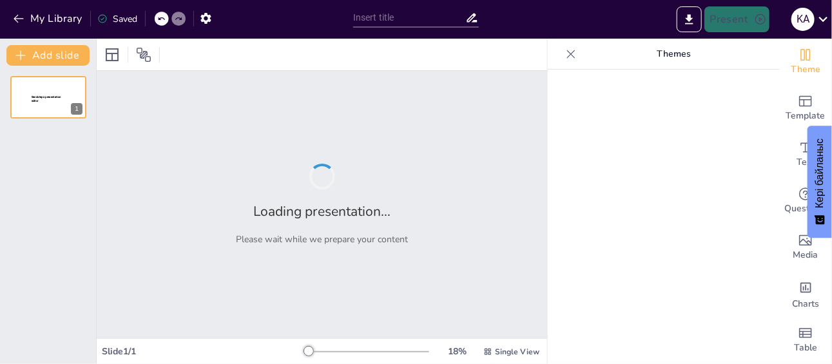
type input "Күннің Жердегі тіршілік үшін маңызы мен әсері"
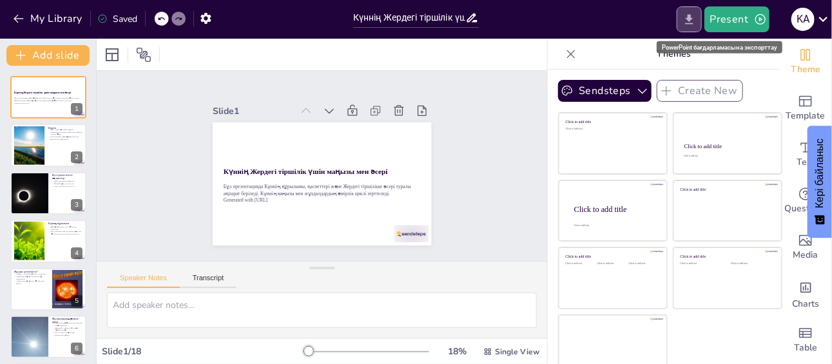
click at [693, 18] on icon "Export to PowerPoint" at bounding box center [690, 19] width 8 height 10
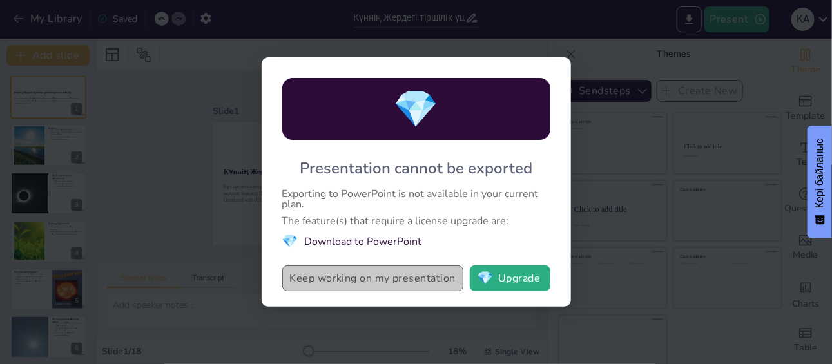
click at [419, 274] on button "Keep working on my presentation" at bounding box center [372, 278] width 181 height 26
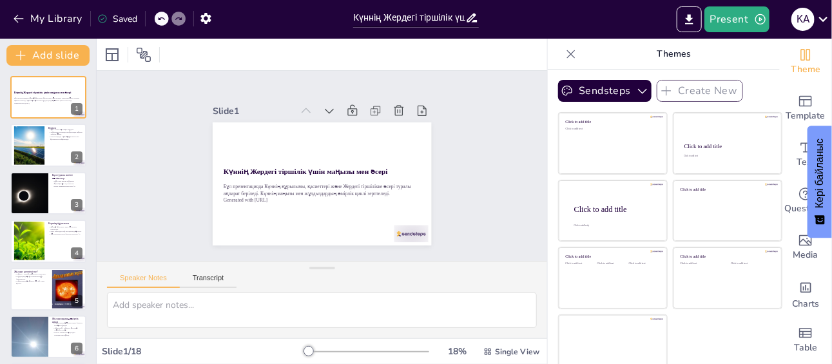
click at [561, 55] on div at bounding box center [571, 54] width 21 height 21
checkbox input "true"
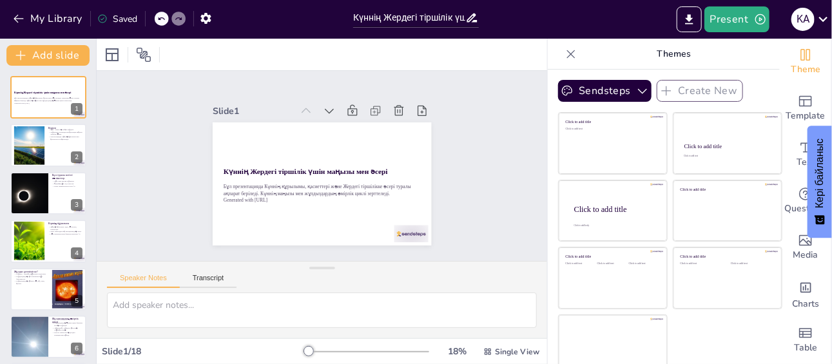
checkbox input "true"
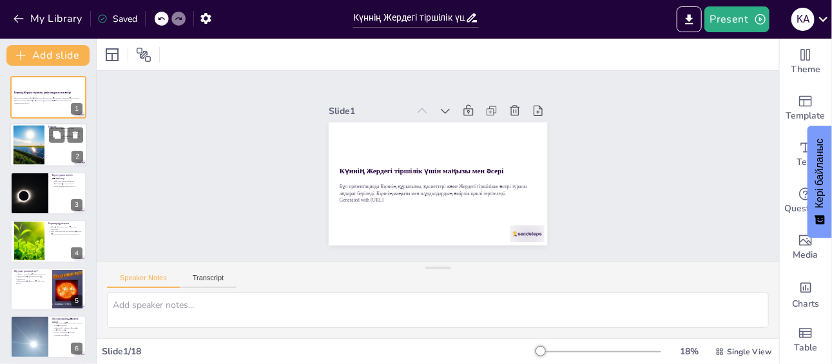
checkbox input "true"
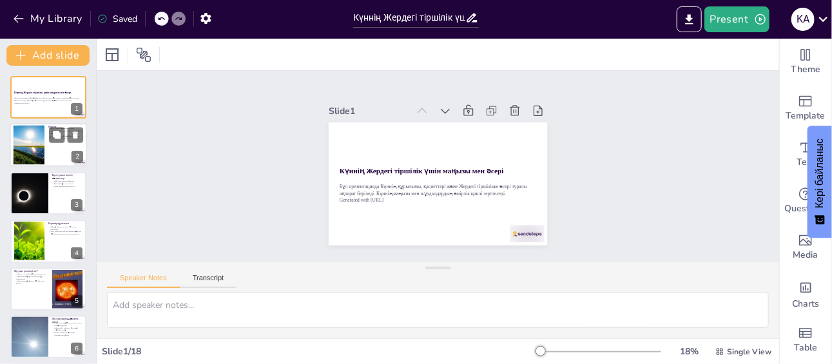
checkbox input "true"
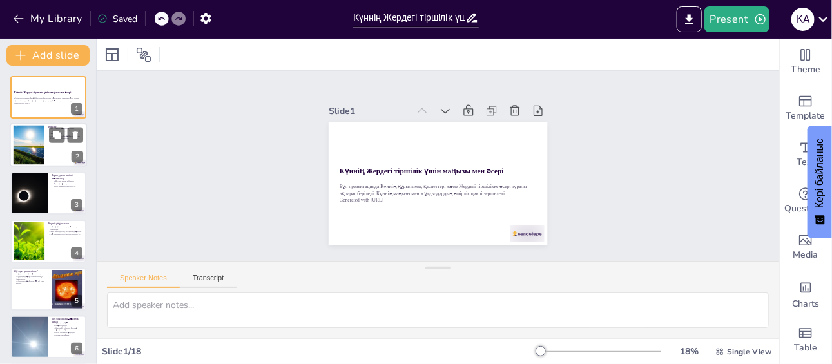
checkbox input "true"
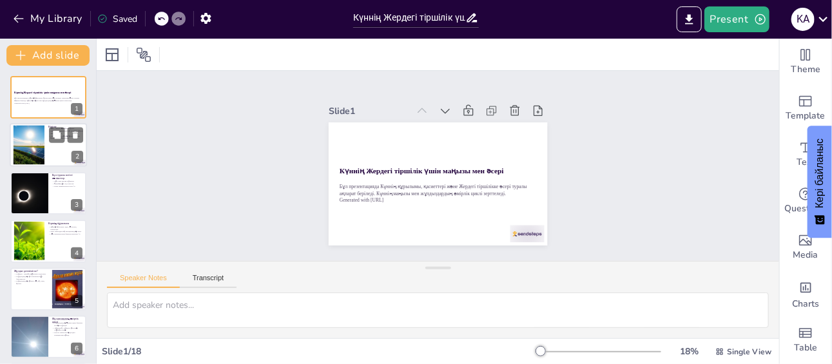
checkbox input "true"
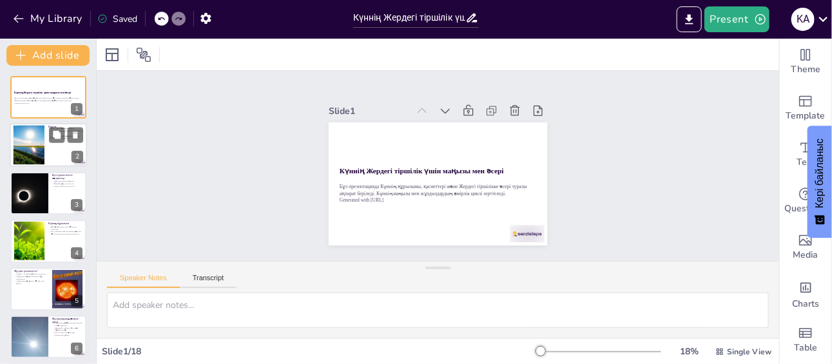
click at [42, 161] on div at bounding box center [29, 145] width 49 height 39
type textarea "Күн – біздің планетамызға ең жақын жұлдыз, бұл оның зерттелуін аса маңызды етед…"
checkbox input "true"
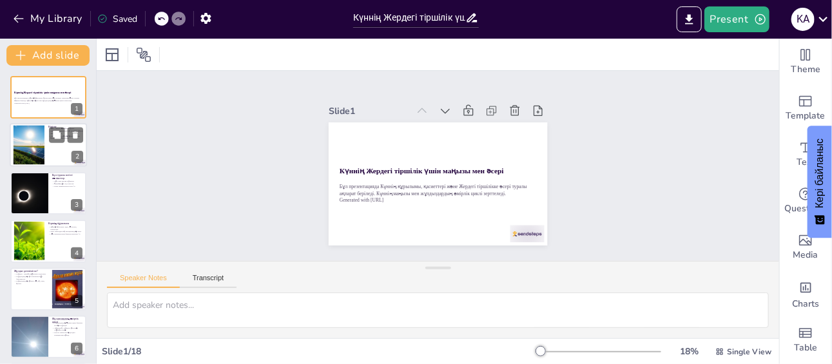
checkbox input "true"
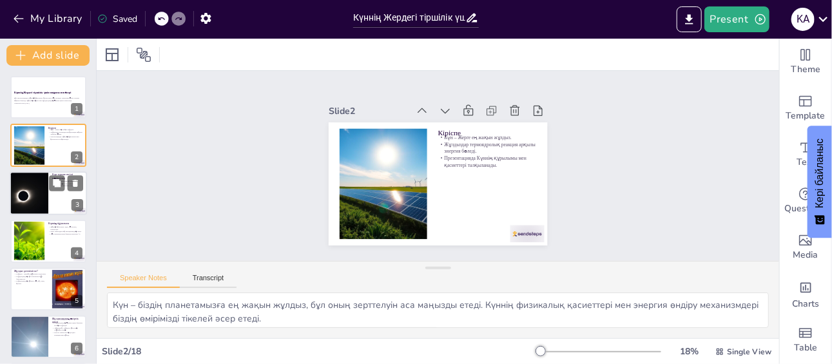
checkbox input "true"
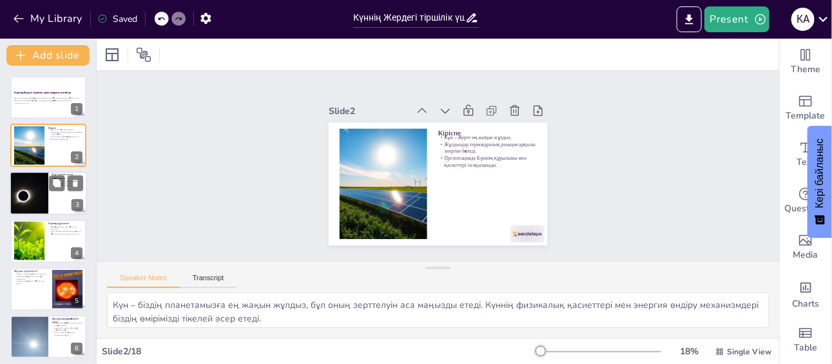
checkbox input "true"
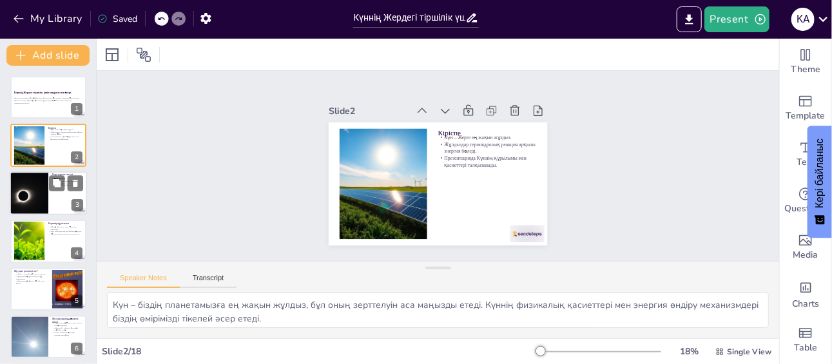
checkbox input "true"
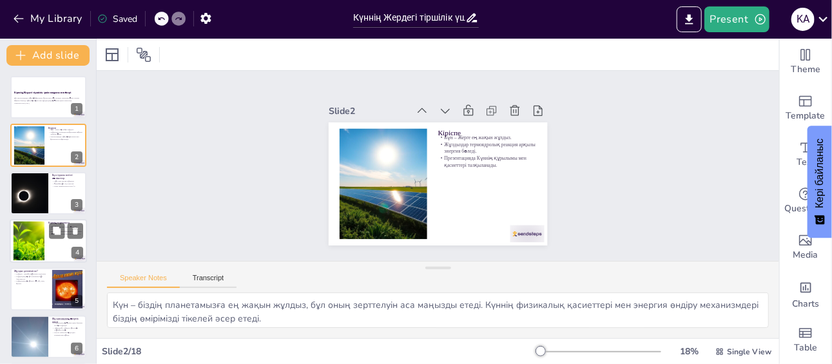
checkbox input "true"
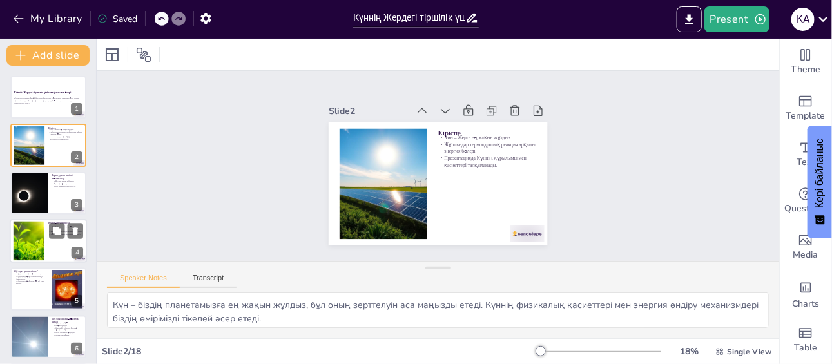
checkbox input "true"
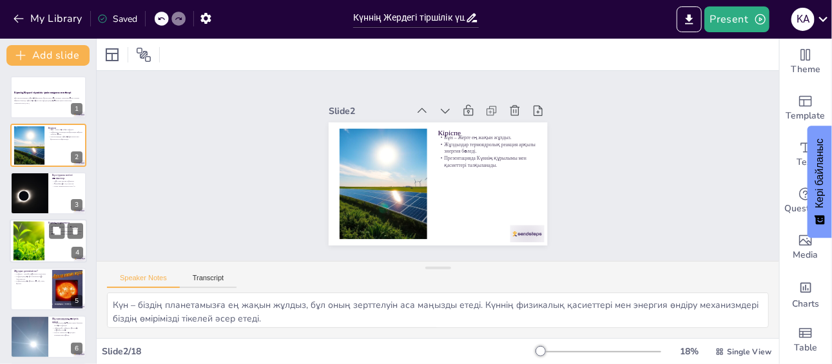
checkbox input "true"
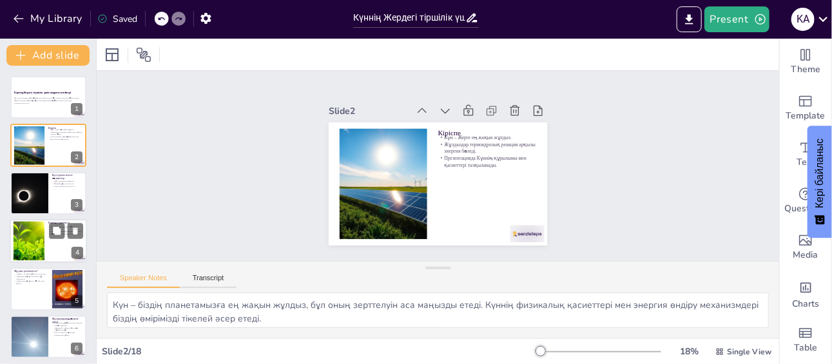
checkbox input "true"
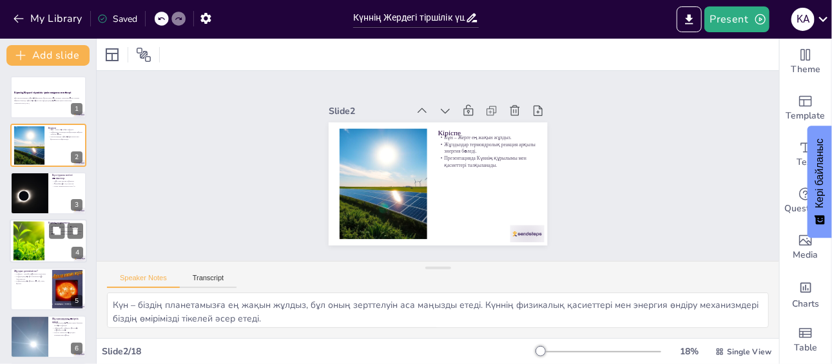
checkbox input "true"
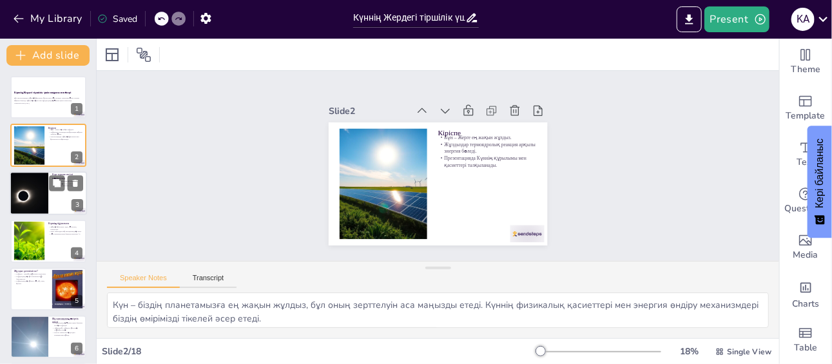
checkbox input "true"
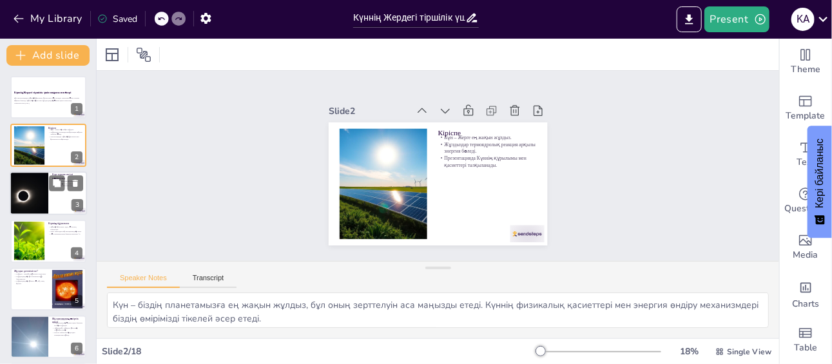
click at [44, 199] on div at bounding box center [29, 193] width 66 height 44
type textarea "Күн сары карлик түріндегі жұлдыз, бұл оның физикалық қасиеттері мен энергия өнд…"
checkbox input "true"
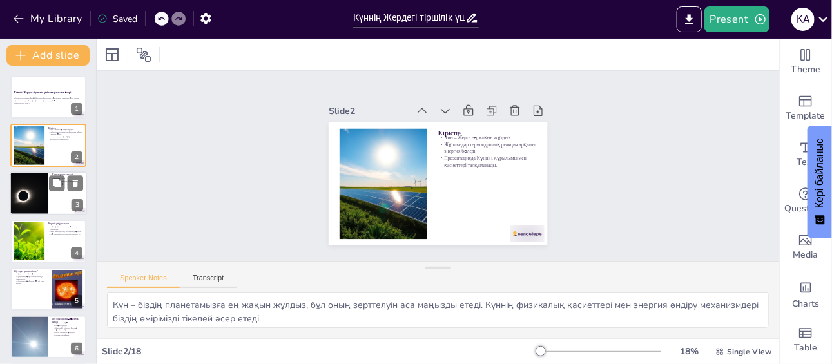
checkbox input "true"
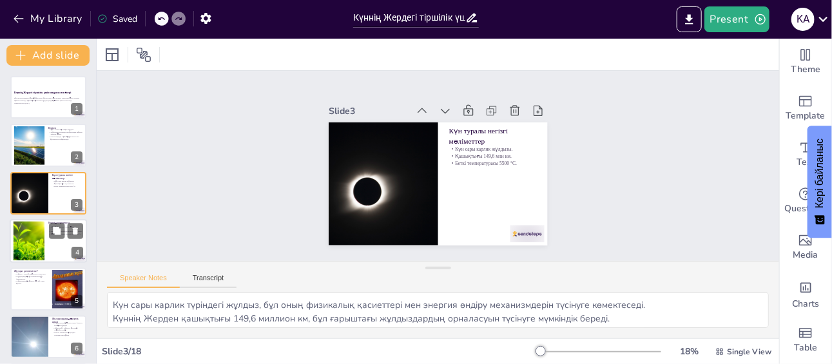
checkbox input "true"
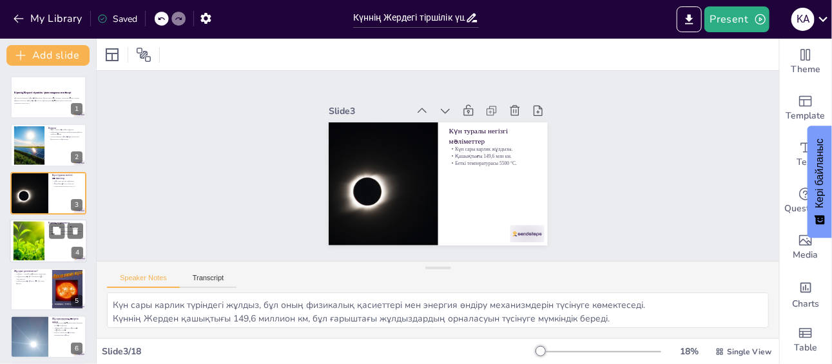
checkbox input "true"
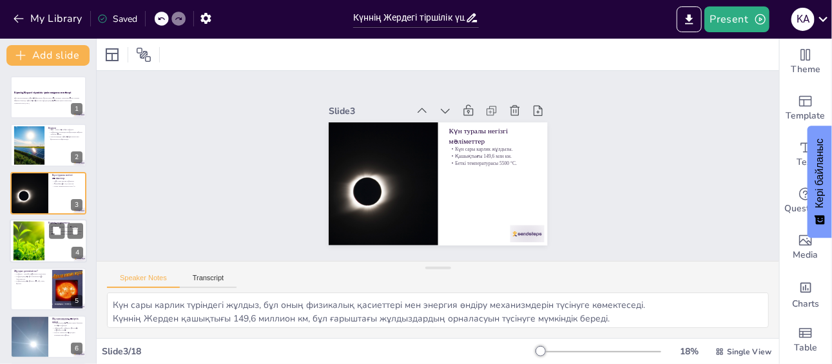
checkbox input "true"
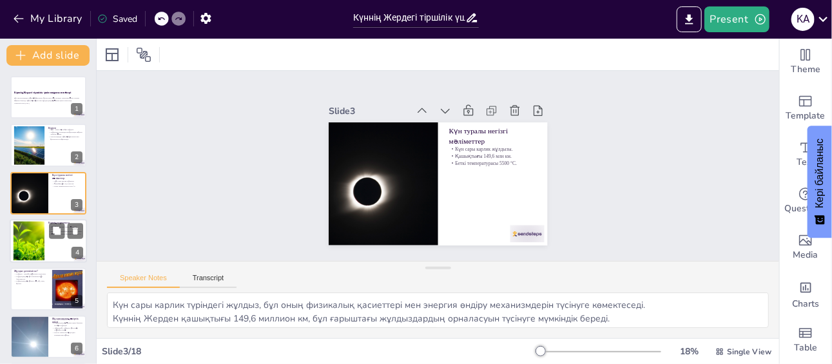
click at [34, 237] on div at bounding box center [28, 241] width 63 height 39
type textarea "Күннің құрылымы оның қабаттарынан тұрады, әрқайсысы өз функциясын атқарады. Бұл…"
checkbox input "true"
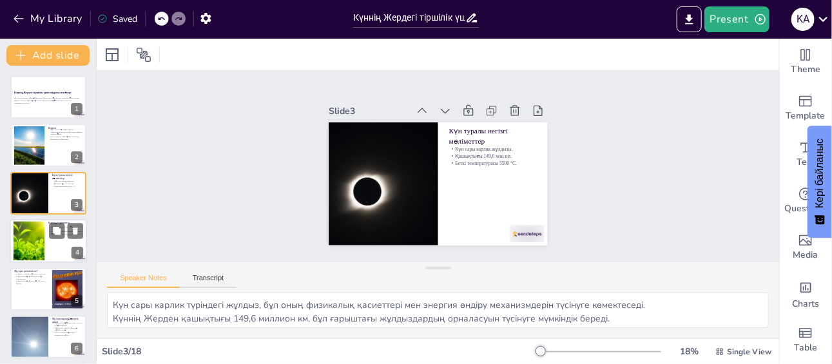
checkbox input "true"
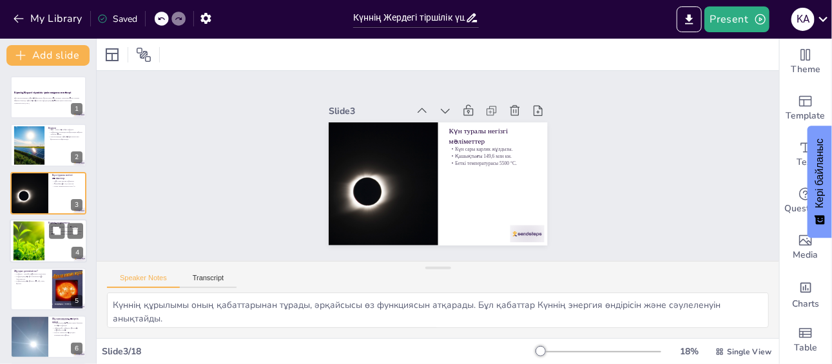
scroll to position [26, 0]
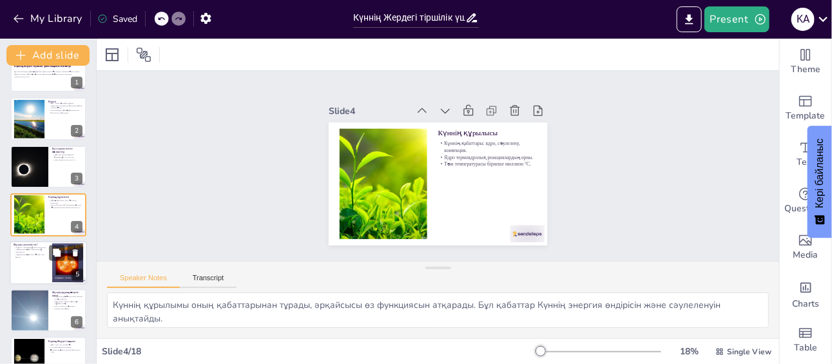
checkbox input "true"
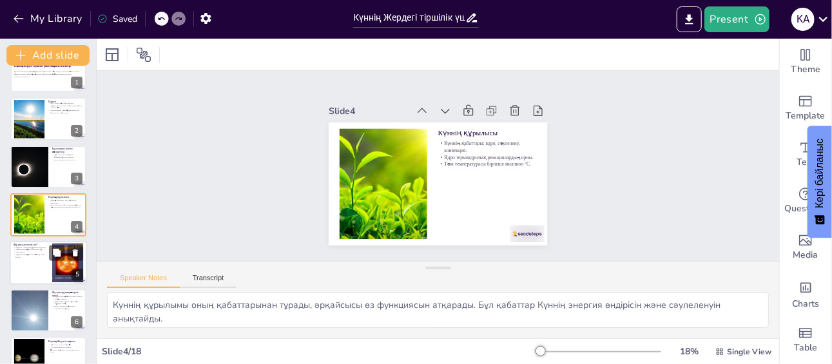
checkbox input "true"
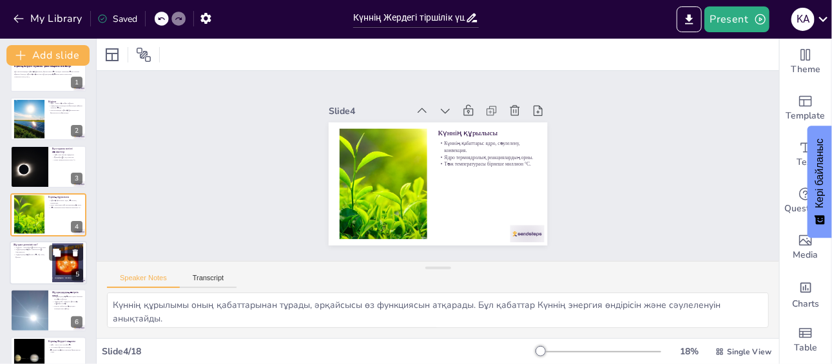
checkbox input "true"
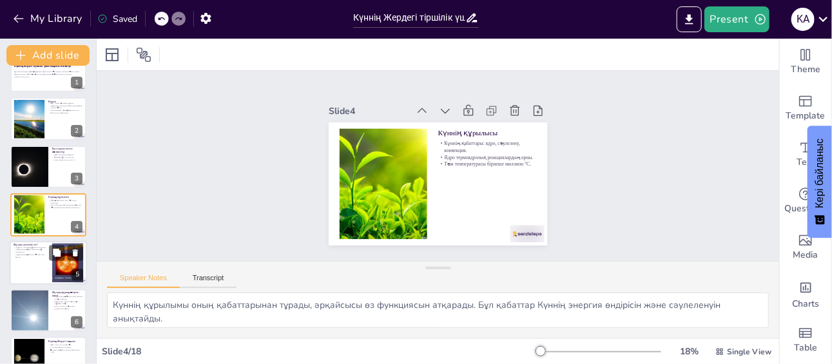
checkbox input "true"
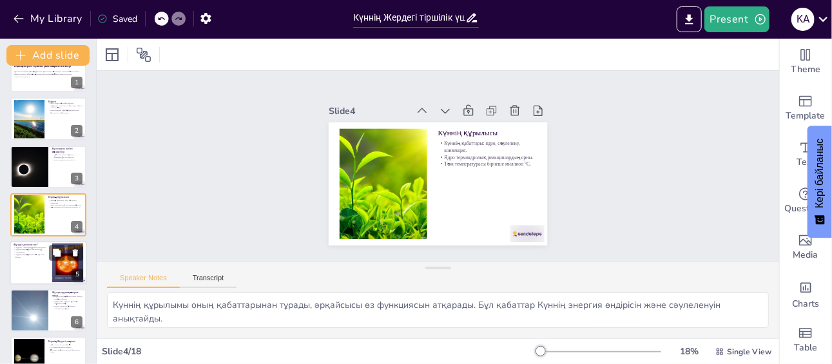
click at [26, 266] on div at bounding box center [48, 263] width 77 height 44
type textarea "Жұлдыз – ғарышта кездесетін алып газды шар, ол өздігінен жарық шығарады. Бұл қа…"
checkbox input "true"
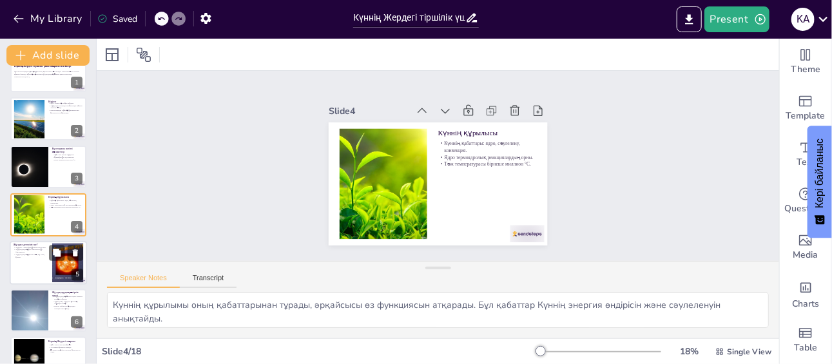
checkbox input "true"
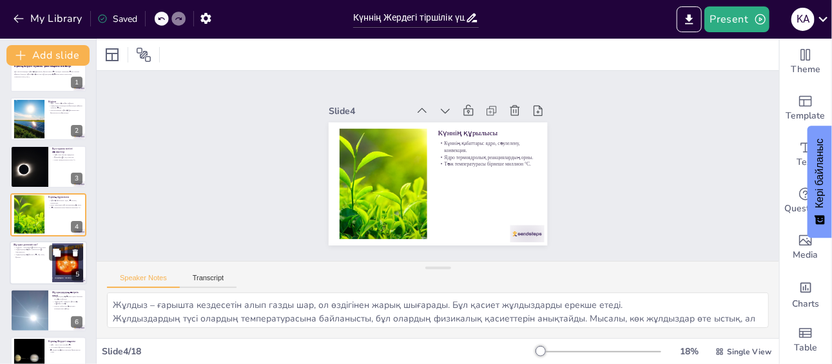
scroll to position [73, 0]
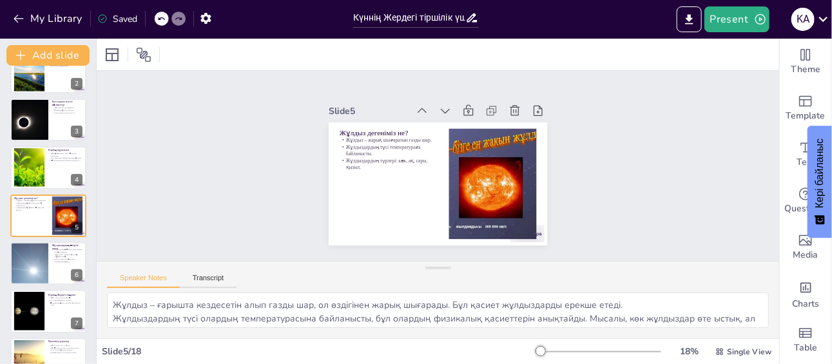
checkbox input "true"
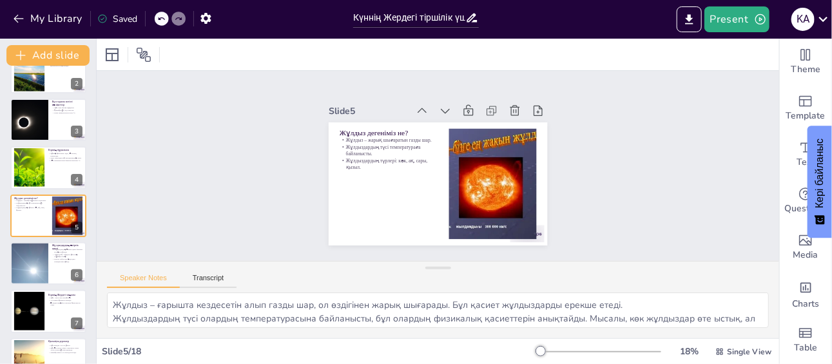
checkbox input "true"
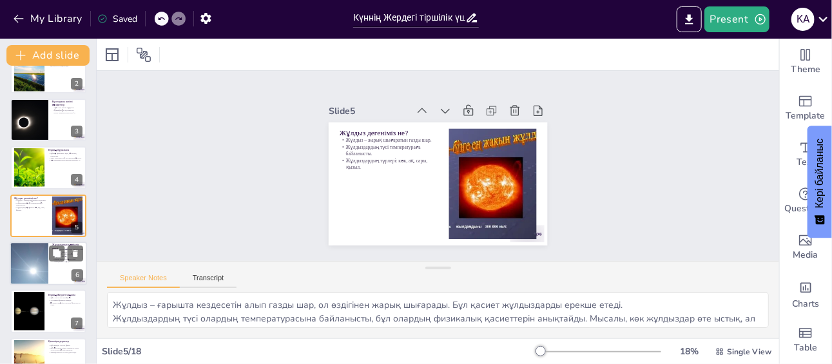
checkbox input "true"
drag, startPoint x: 37, startPoint y: 287, endPoint x: 44, endPoint y: 272, distance: 16.7
click at [44, 272] on div at bounding box center [29, 264] width 61 height 44
type textarea "Жұлдыздардың өмірлік циклі бірнеше кезеңнен тұрады, бұл олардың даму процесін к…"
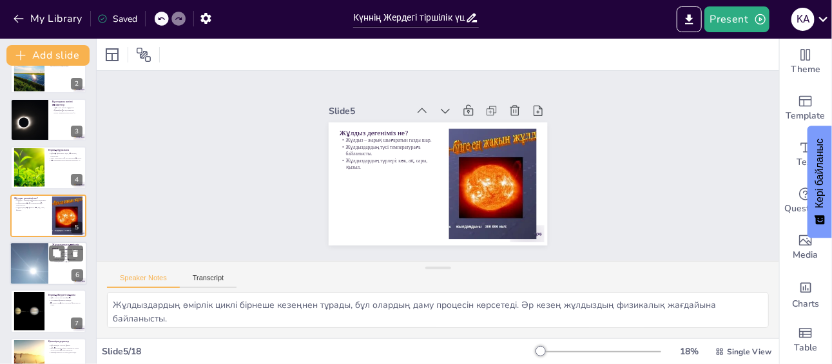
checkbox input "true"
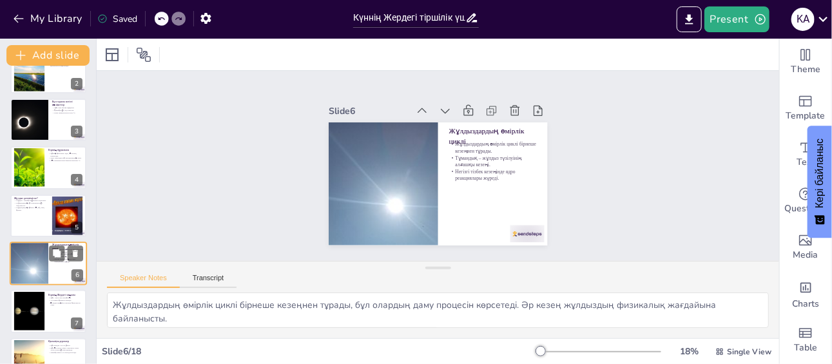
scroll to position [122, 0]
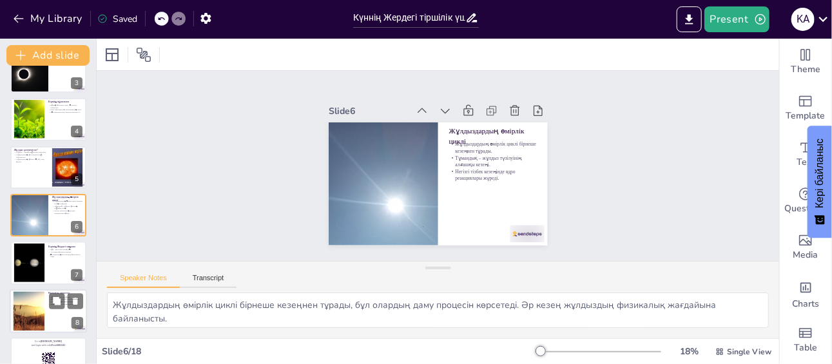
checkbox input "true"
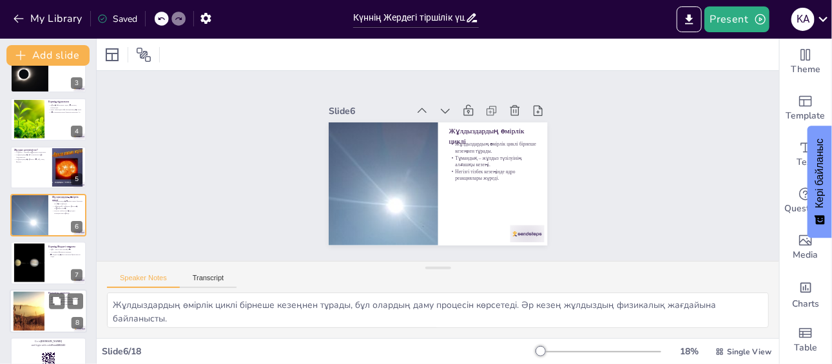
checkbox input "true"
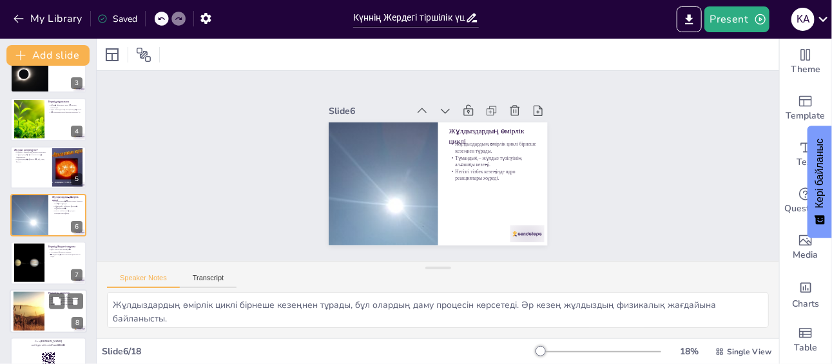
checkbox input "true"
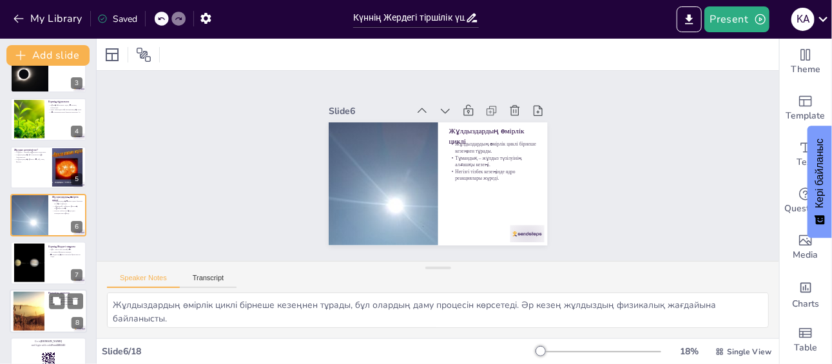
click at [42, 296] on div at bounding box center [29, 310] width 70 height 39
type textarea "Күннің мөлшері Жерден 109 есе үлкен, бұл оның ғарыштағы рөлін көрсетеді. Күннің…"
checkbox input "true"
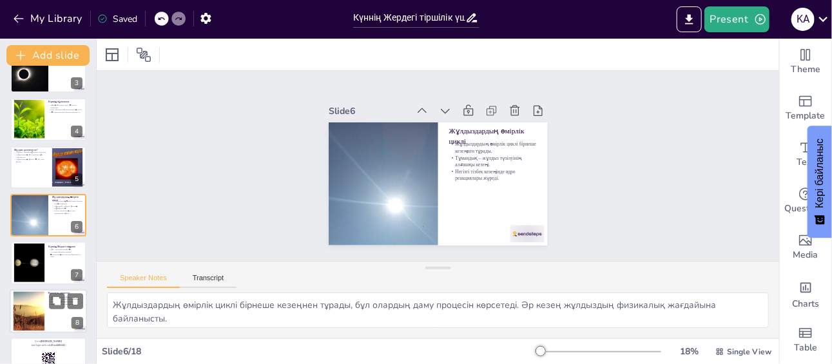
checkbox input "true"
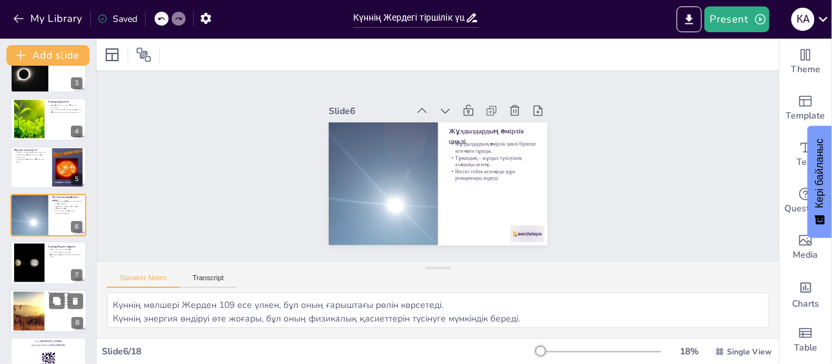
scroll to position [218, 0]
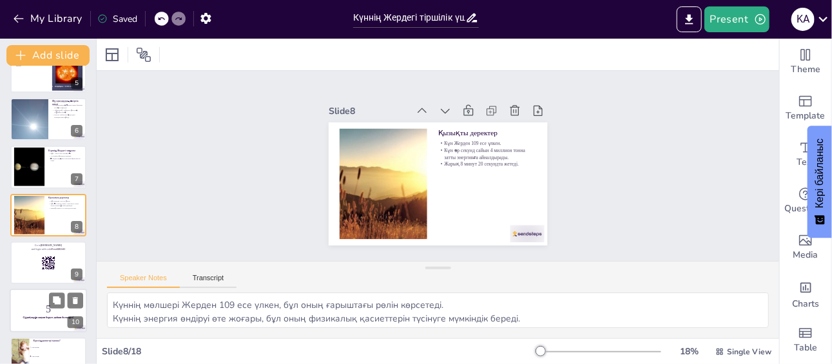
checkbox input "true"
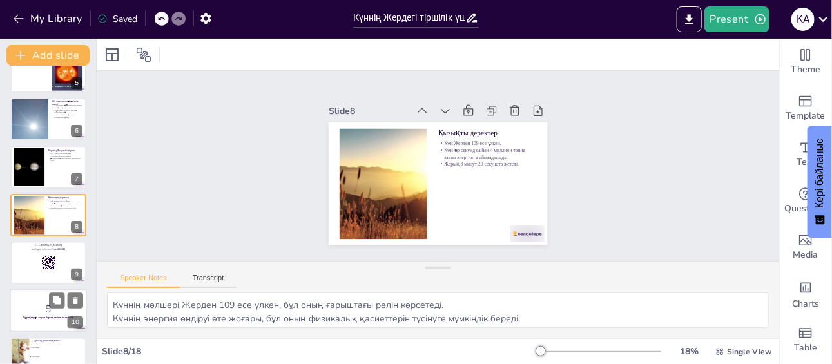
click at [46, 309] on p "5" at bounding box center [49, 309] width 70 height 14
checkbox input "true"
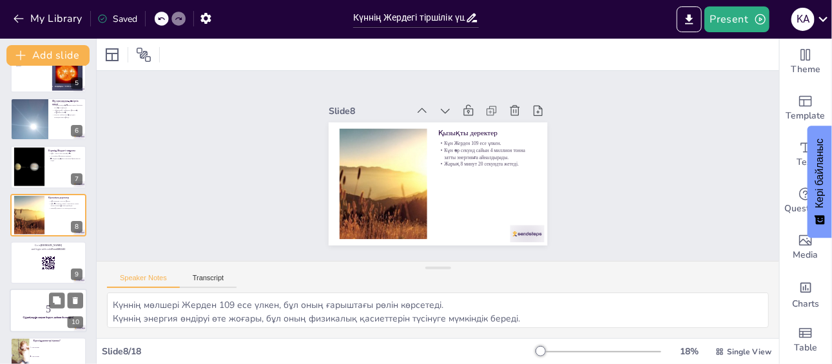
checkbox input "true"
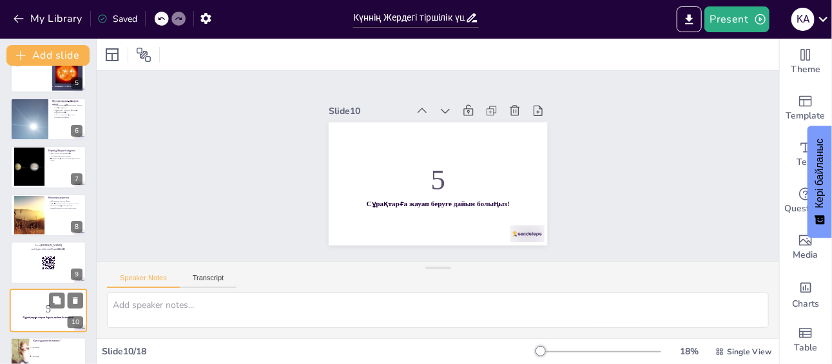
scroll to position [313, 0]
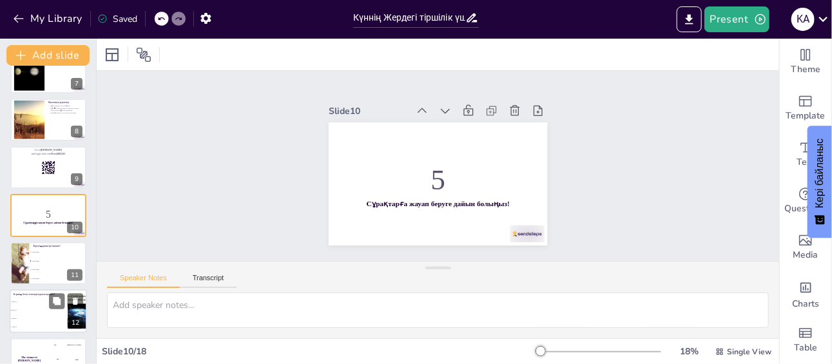
checkbox input "true"
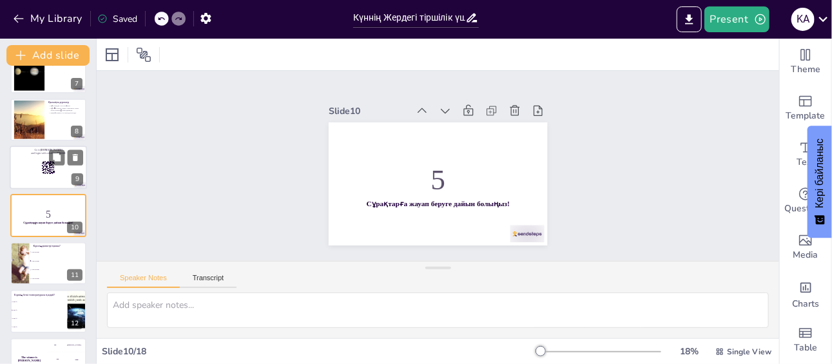
checkbox input "true"
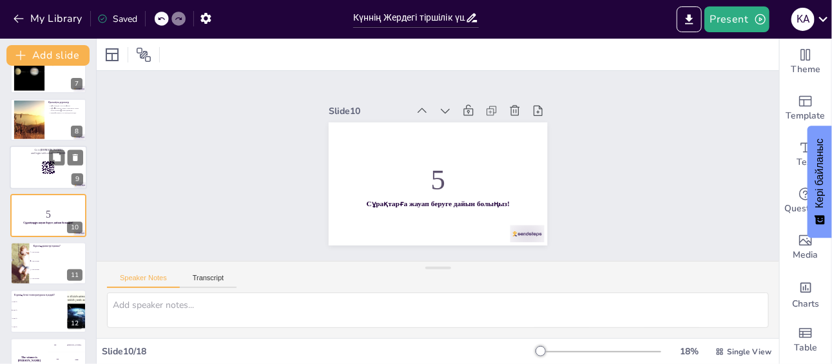
checkbox input "true"
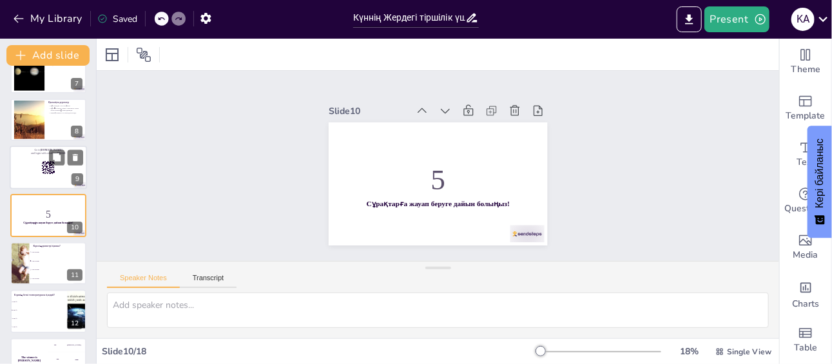
checkbox input "true"
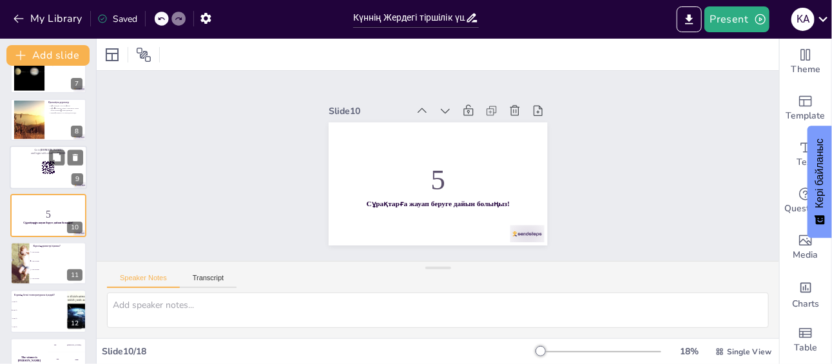
checkbox input "true"
click at [47, 166] on rect at bounding box center [47, 167] width 1 height 2
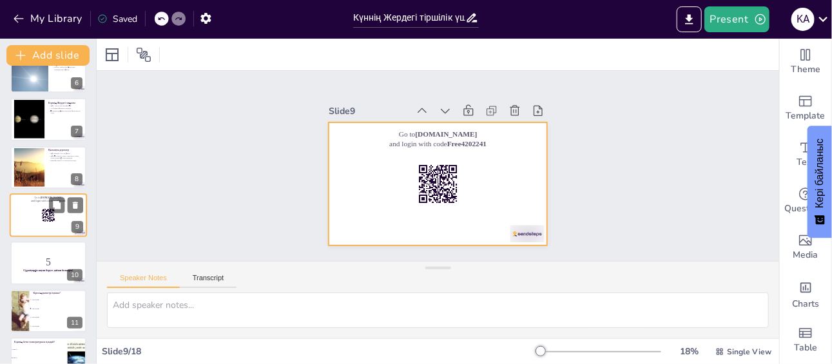
click at [36, 214] on div at bounding box center [48, 215] width 77 height 44
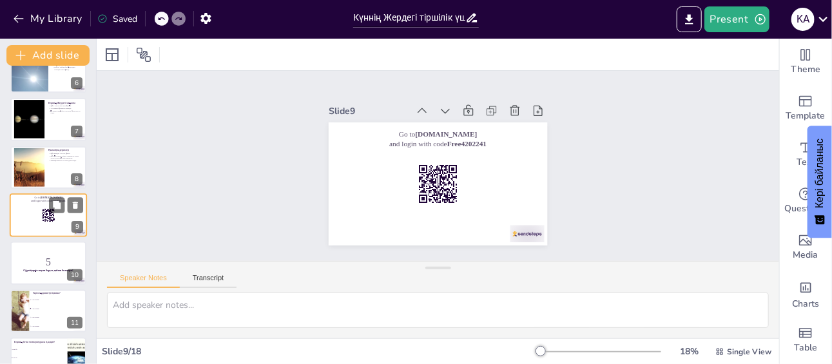
click at [36, 214] on div at bounding box center [48, 215] width 77 height 44
click at [37, 256] on p "5" at bounding box center [49, 262] width 70 height 14
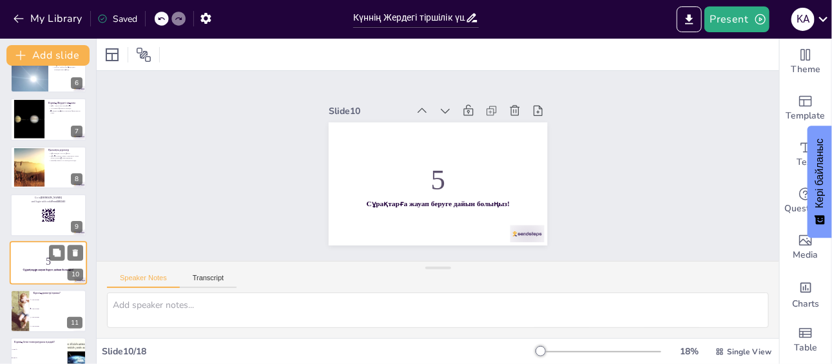
scroll to position [313, 0]
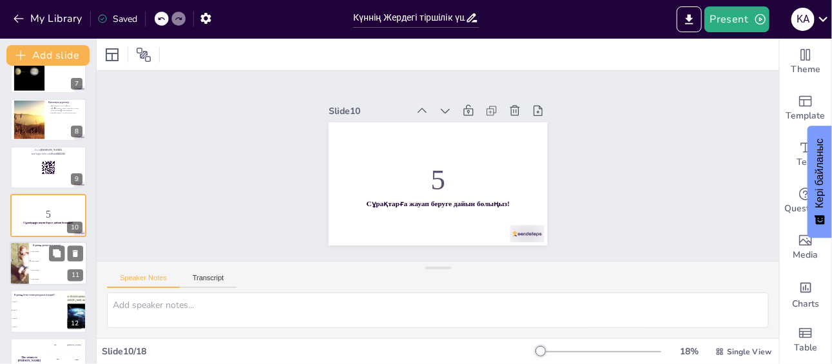
click at [35, 284] on div at bounding box center [48, 264] width 77 height 44
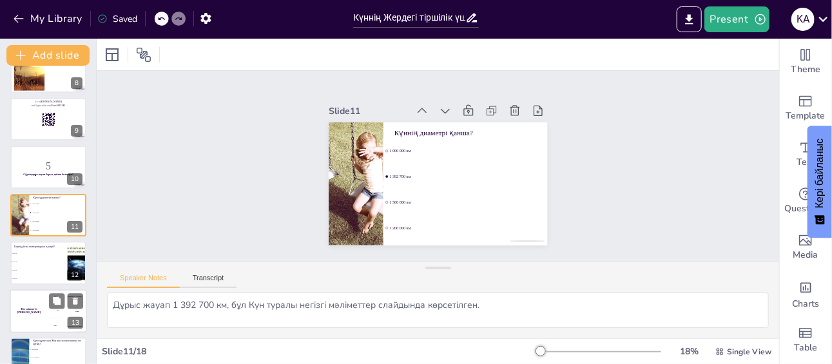
click at [31, 302] on div "The winner is Niels 🏆" at bounding box center [29, 311] width 39 height 44
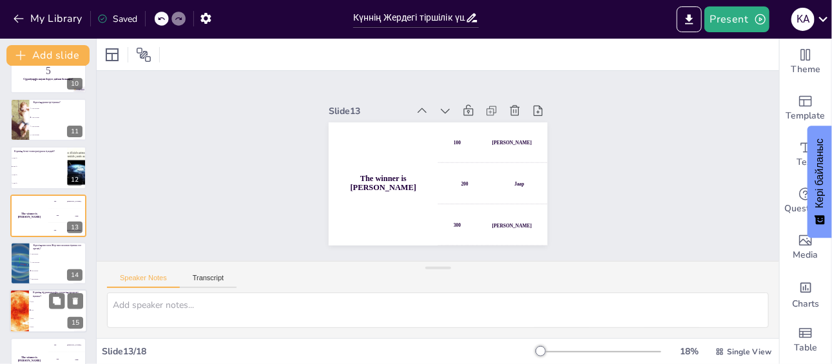
click at [32, 324] on li "80%" at bounding box center [58, 327] width 58 height 8
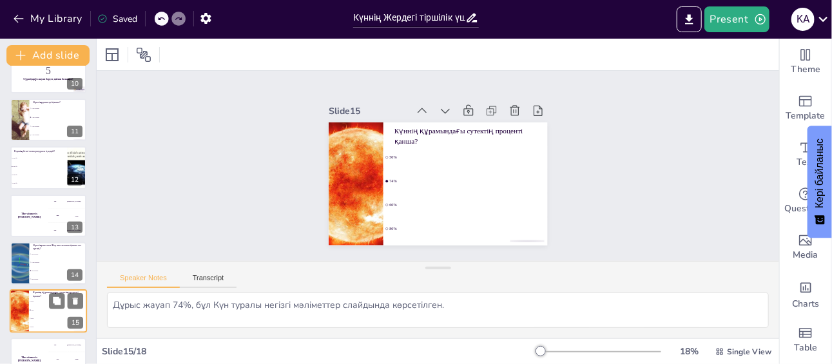
scroll to position [553, 0]
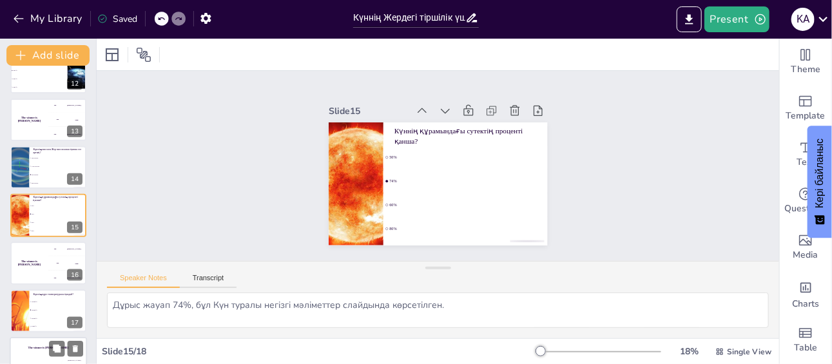
click at [39, 341] on div "The winner is Niels 🏆" at bounding box center [48, 349] width 77 height 22
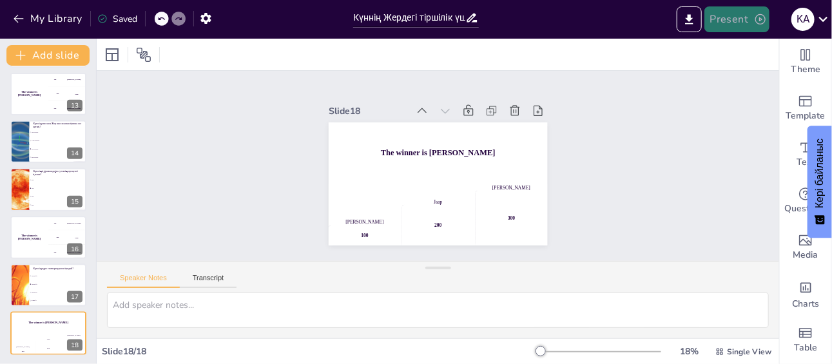
click at [751, 23] on button "Present" at bounding box center [736, 19] width 64 height 26
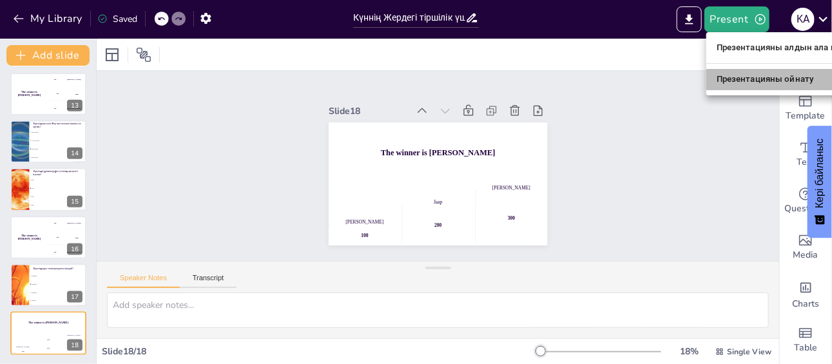
click at [746, 75] on font "Презентацияны ойнату" at bounding box center [765, 80] width 97 height 10
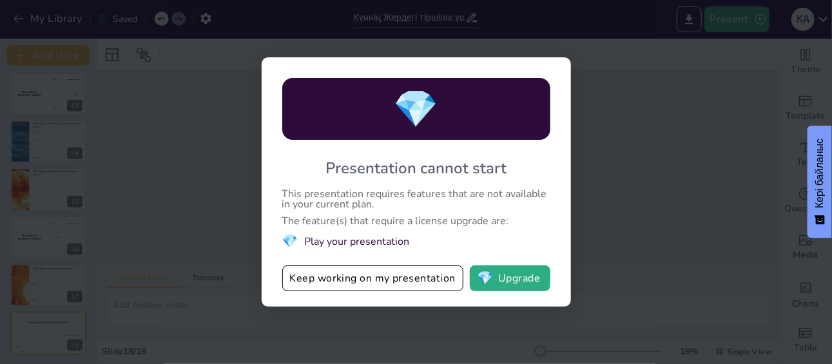
click at [615, 108] on div "💎 Presentation cannot start This presentation requires features that are not av…" at bounding box center [416, 182] width 832 height 364
click at [492, 275] on span "💎" at bounding box center [485, 278] width 16 height 13
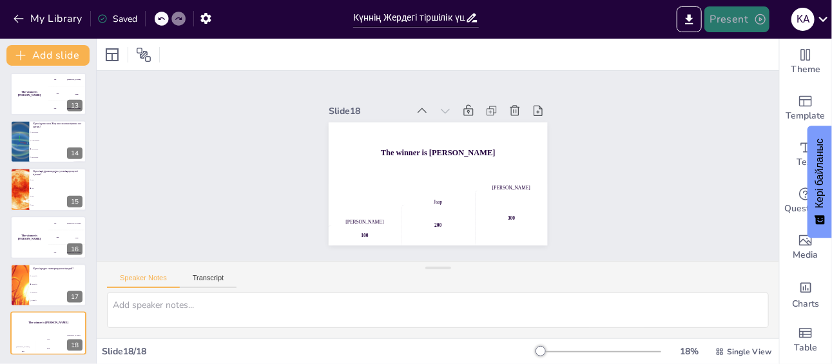
click at [724, 22] on button "Present" at bounding box center [736, 19] width 64 height 26
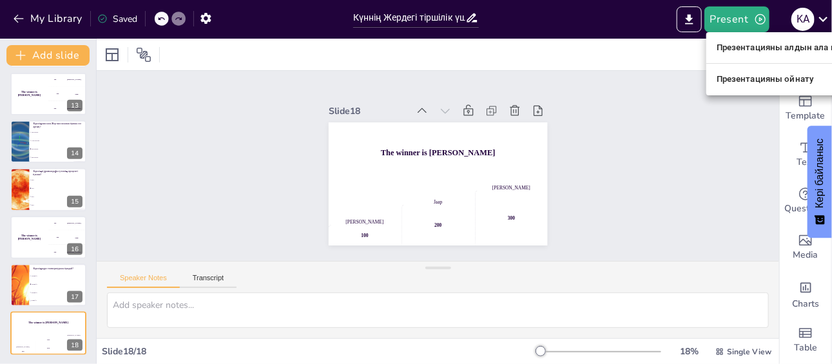
click at [749, 55] on li "Презентацияны алдын ала қарау" at bounding box center [785, 47] width 158 height 21
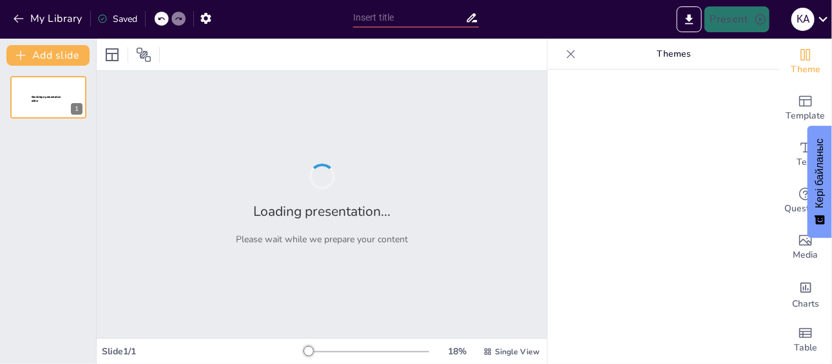
type input "Күннің Жердегі тіршілік үшін маңызы мен әсері"
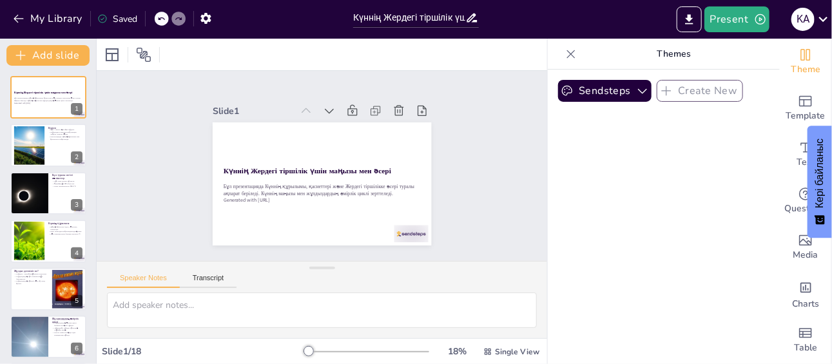
checkbox input "true"
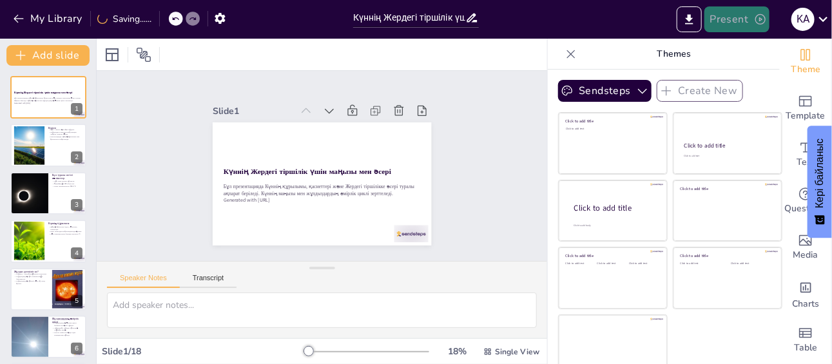
click at [735, 22] on button "Present" at bounding box center [736, 19] width 64 height 26
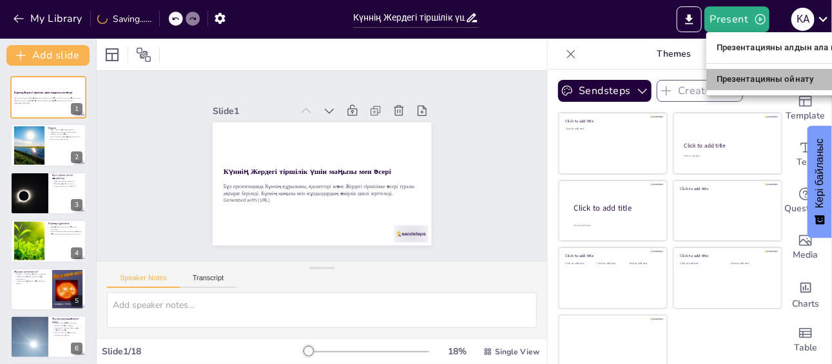
click at [766, 75] on font "Презентацияны ойнату" at bounding box center [765, 80] width 97 height 10
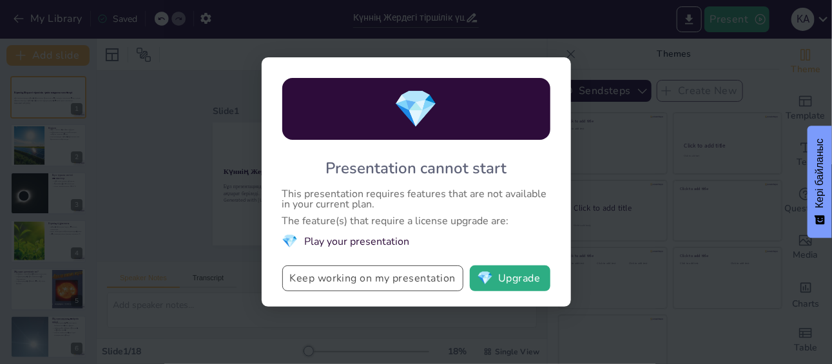
click at [389, 282] on button "Keep working on my presentation" at bounding box center [372, 278] width 181 height 26
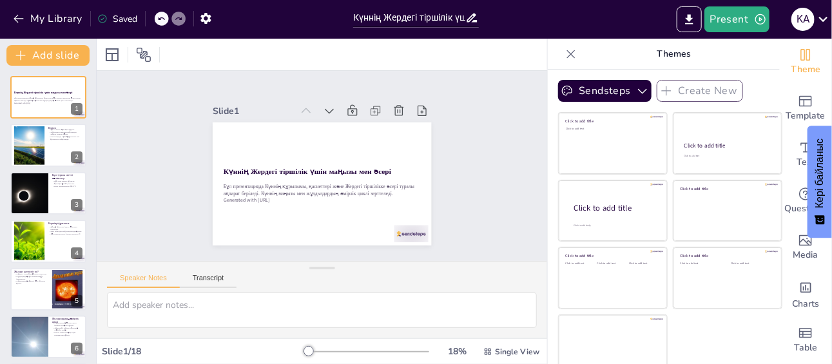
checkbox input "true"
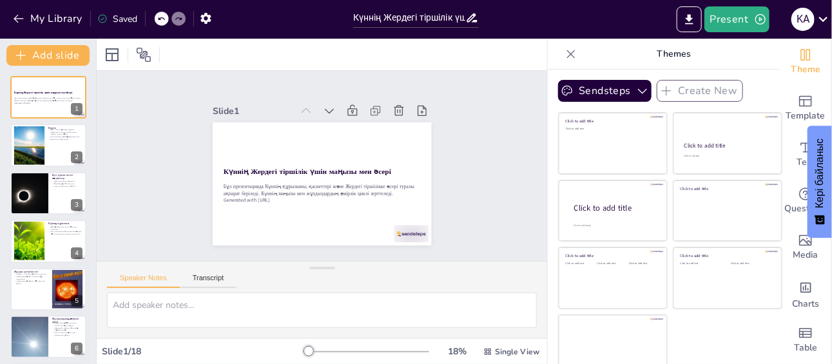
checkbox input "true"
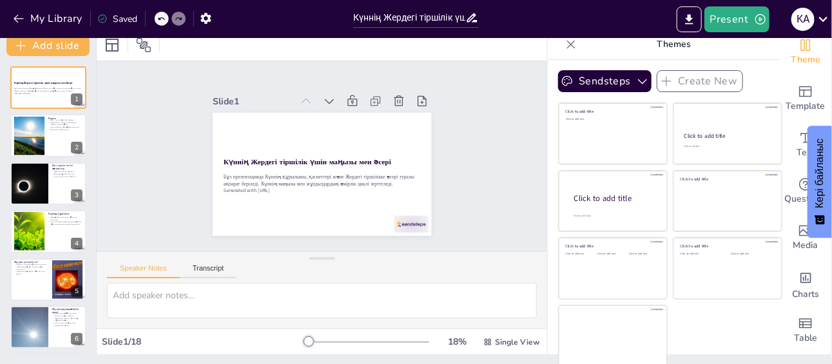
scroll to position [10, 0]
checkbox input "true"
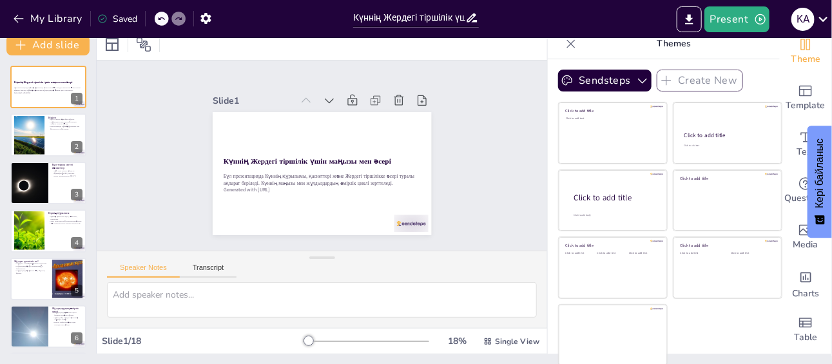
checkbox input "true"
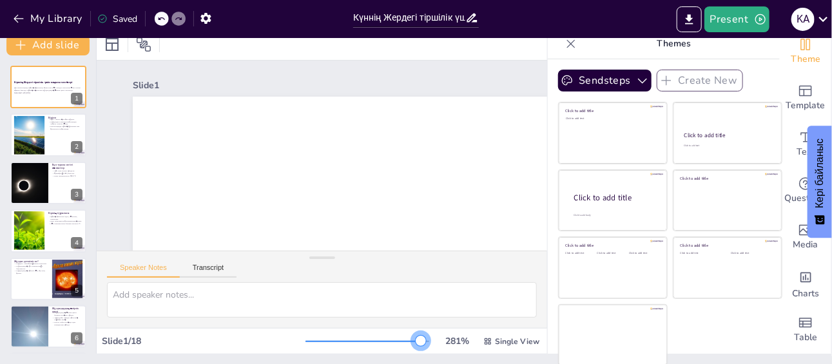
click at [404, 343] on div at bounding box center [367, 341] width 124 height 10
checkbox input "true"
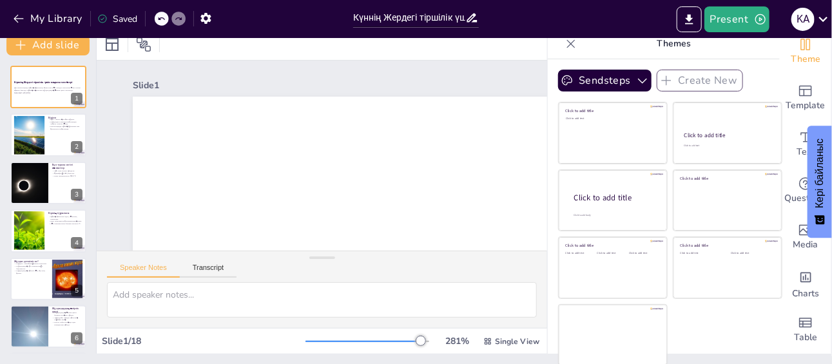
checkbox input "true"
click at [355, 341] on div at bounding box center [338, 341] width 67 height 1
checkbox input "true"
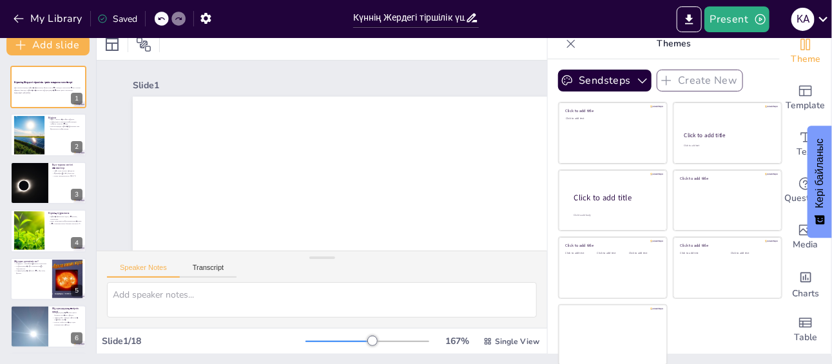
checkbox input "true"
click at [325, 343] on div at bounding box center [367, 341] width 124 height 10
click at [287, 336] on div "Slide 1 / 18" at bounding box center [204, 341] width 204 height 12
checkbox input "true"
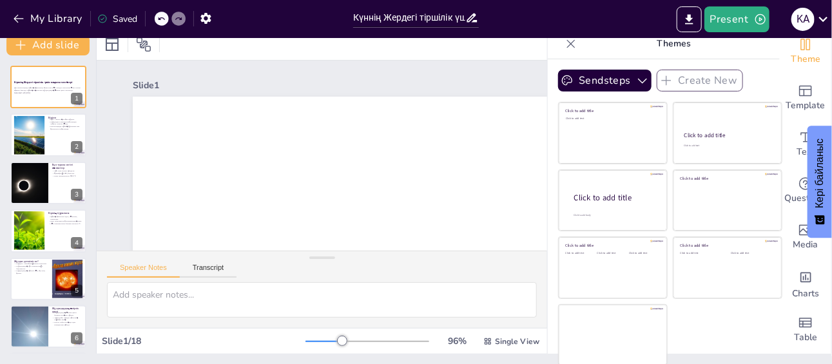
checkbox input "true"
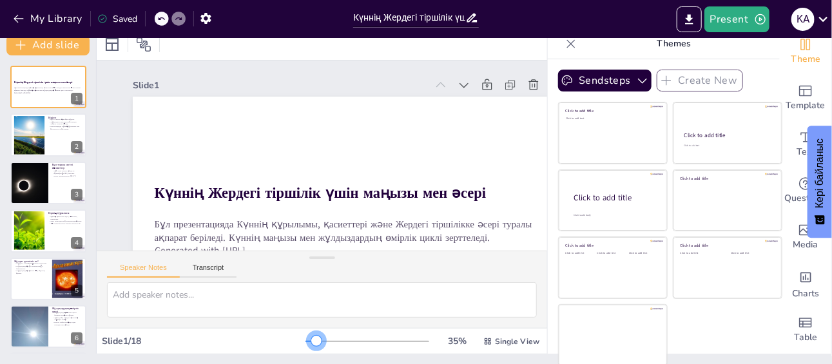
click at [305, 340] on div at bounding box center [367, 341] width 124 height 10
checkbox input "true"
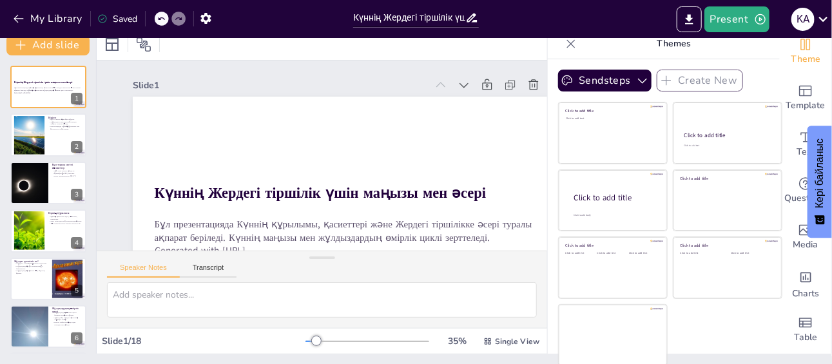
checkbox input "true"
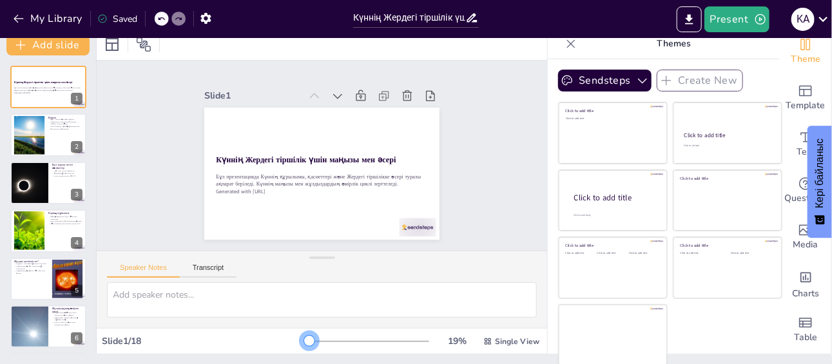
click at [305, 340] on div at bounding box center [367, 341] width 124 height 10
checkbox input "true"
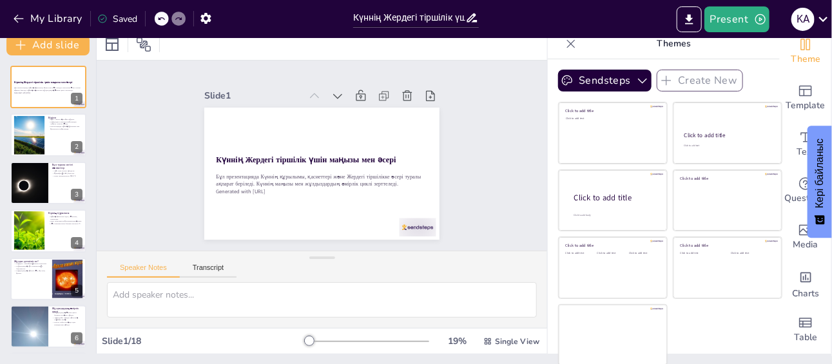
checkbox input "true"
click at [304, 340] on div at bounding box center [309, 341] width 10 height 10
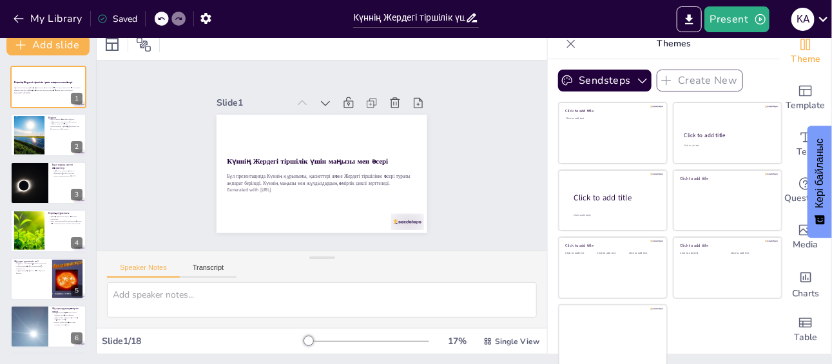
checkbox input "true"
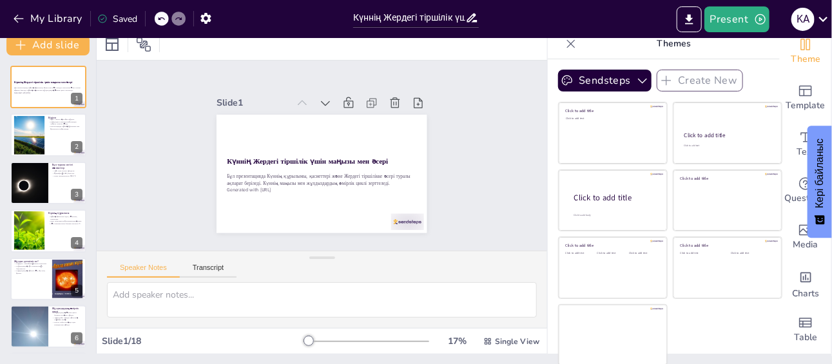
click at [305, 340] on div at bounding box center [367, 341] width 124 height 10
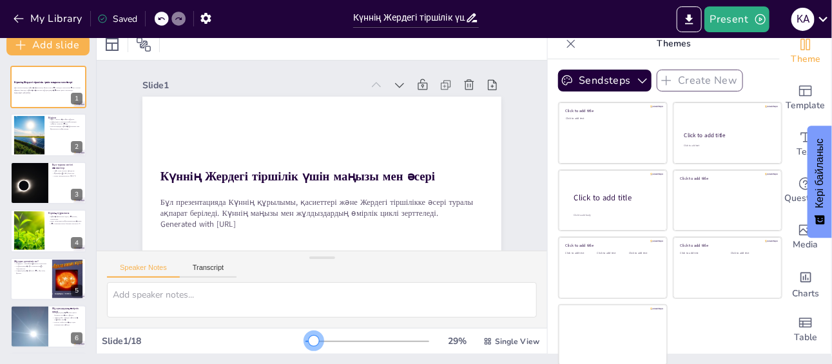
click at [309, 340] on div at bounding box center [314, 341] width 10 height 10
checkbox input "true"
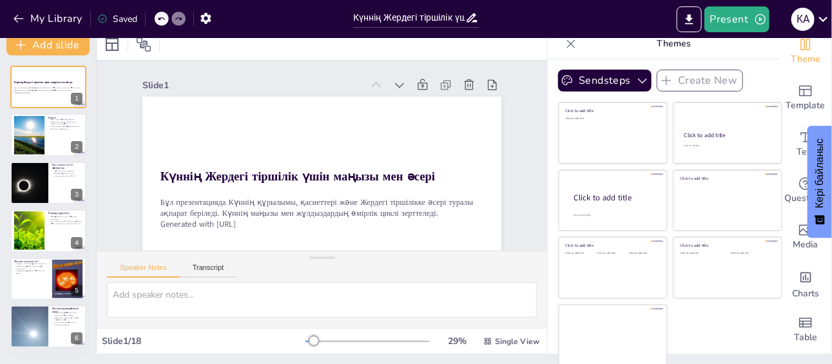
checkbox input "true"
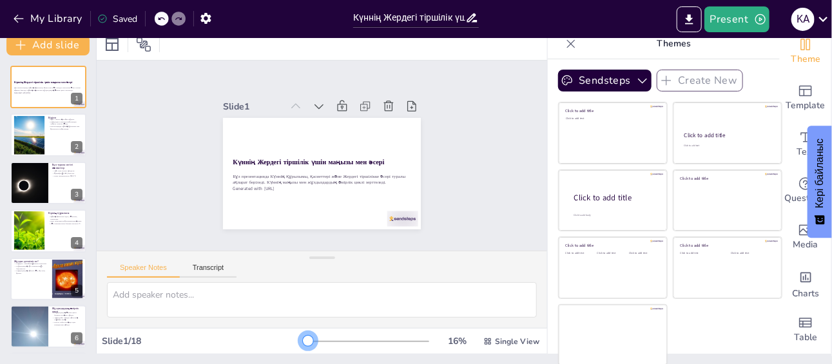
click at [305, 340] on div at bounding box center [367, 341] width 124 height 10
checkbox input "true"
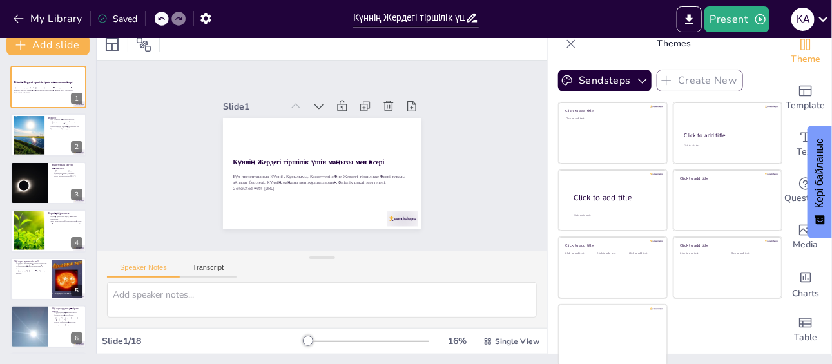
checkbox input "true"
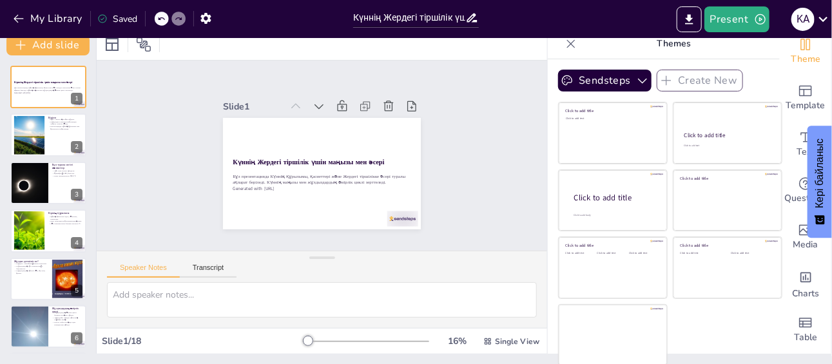
checkbox input "true"
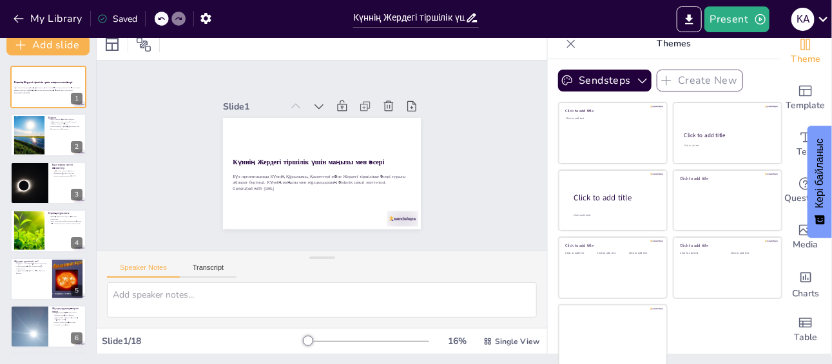
checkbox input "true"
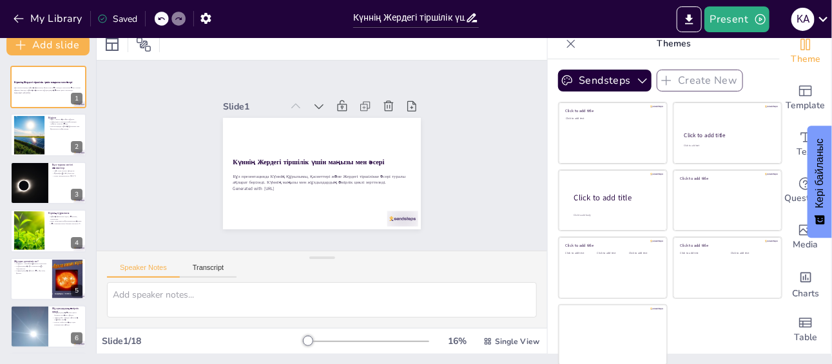
checkbox input "true"
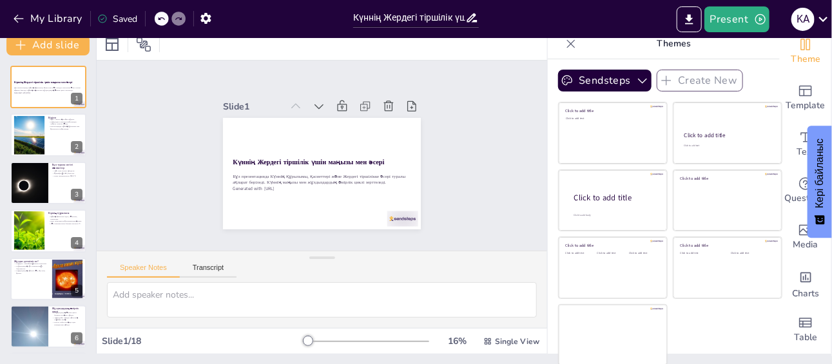
checkbox input "true"
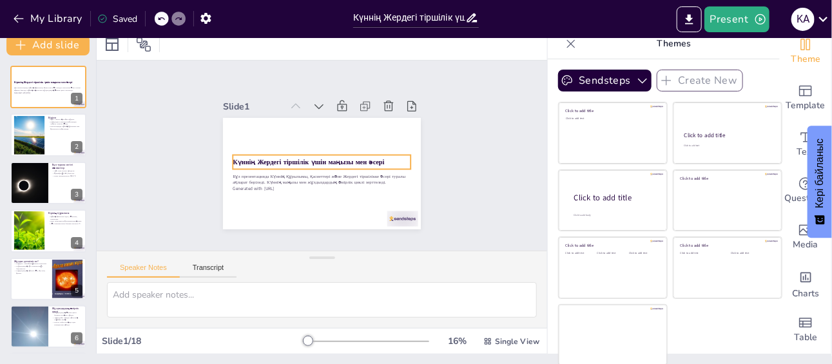
checkbox input "true"
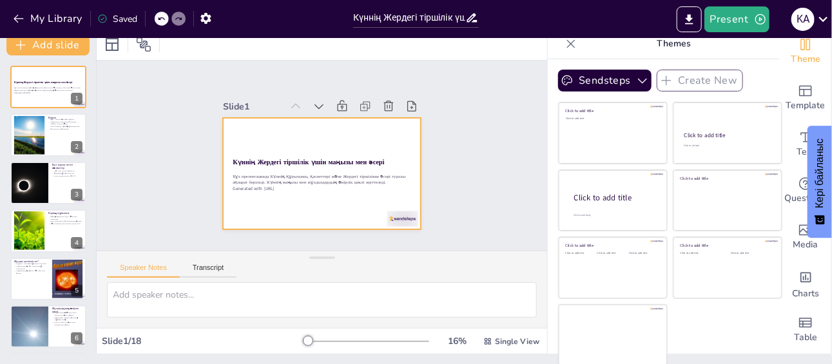
checkbox input "true"
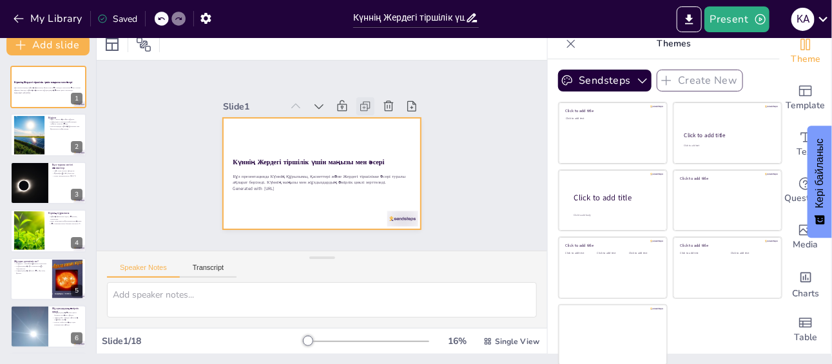
checkbox input "true"
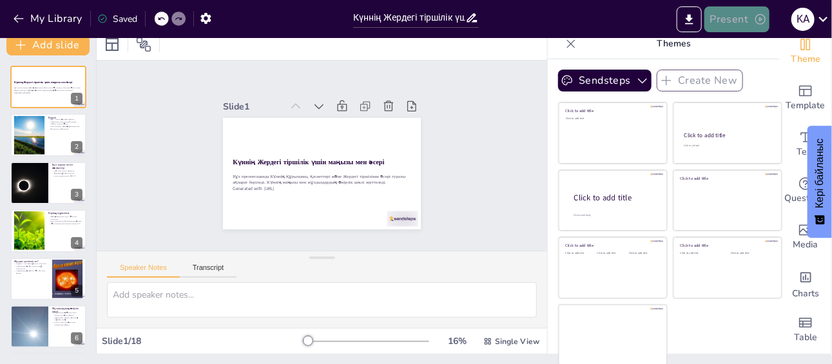
click at [721, 23] on button "Present" at bounding box center [736, 19] width 64 height 26
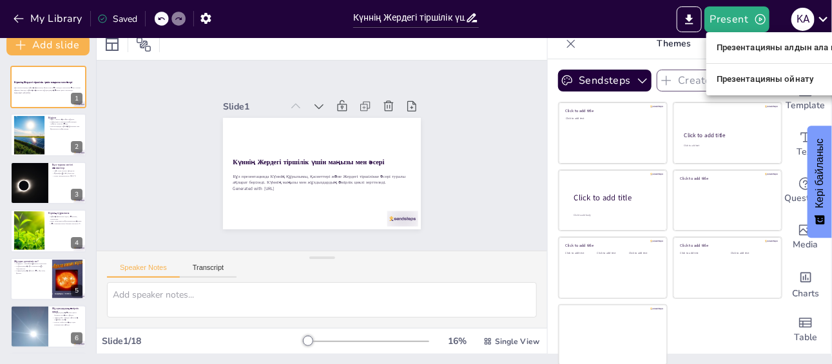
click at [721, 80] on font "Презентацияны ойнату" at bounding box center [765, 80] width 97 height 10
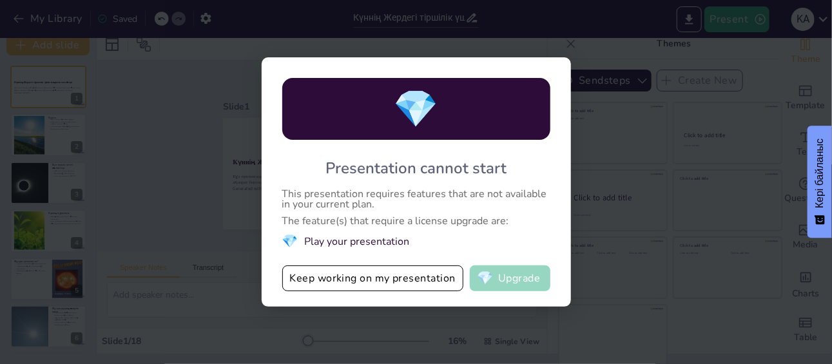
click at [503, 274] on button "💎 Upgrade" at bounding box center [510, 278] width 81 height 26
